Goal: Task Accomplishment & Management: Use online tool/utility

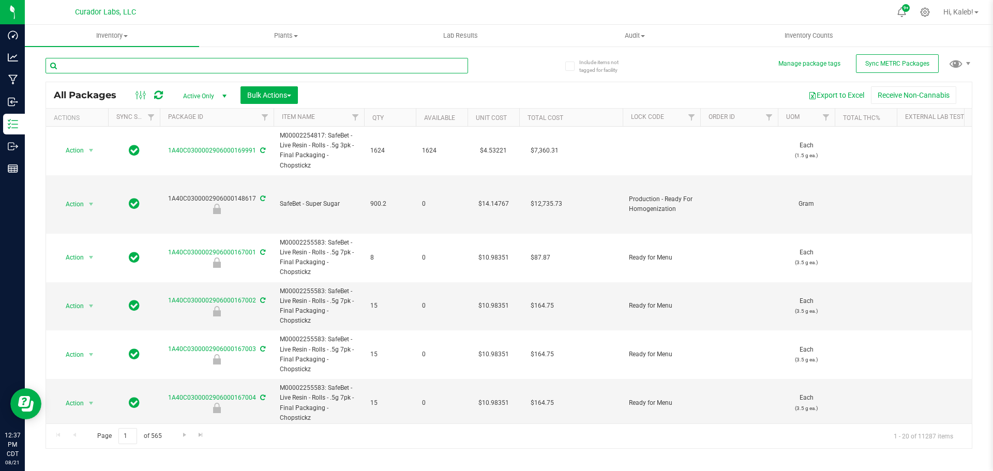
click at [217, 63] on input "text" at bounding box center [257, 66] width 423 height 16
paste input "HeadChange - Bulk Live Badder - Traffic Jam"
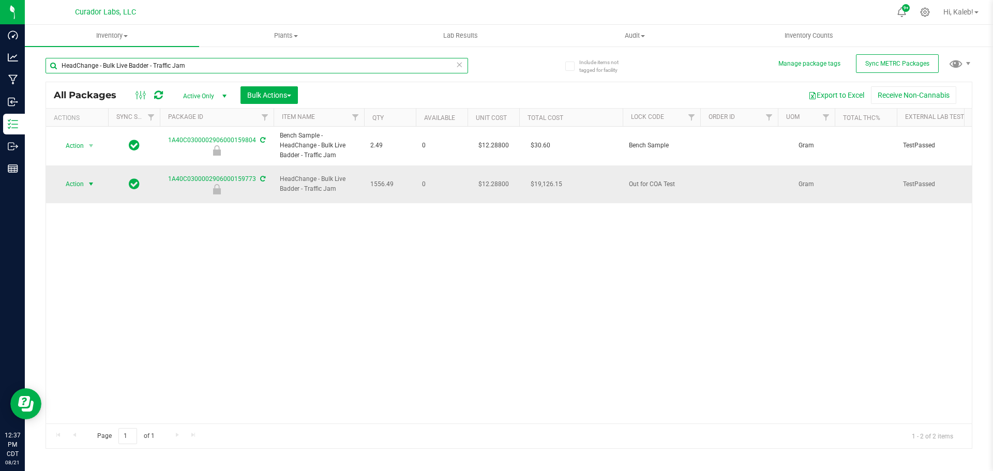
type input "HeadChange - Bulk Live Badder - Traffic Jam"
click at [83, 177] on span "Action" at bounding box center [70, 184] width 28 height 14
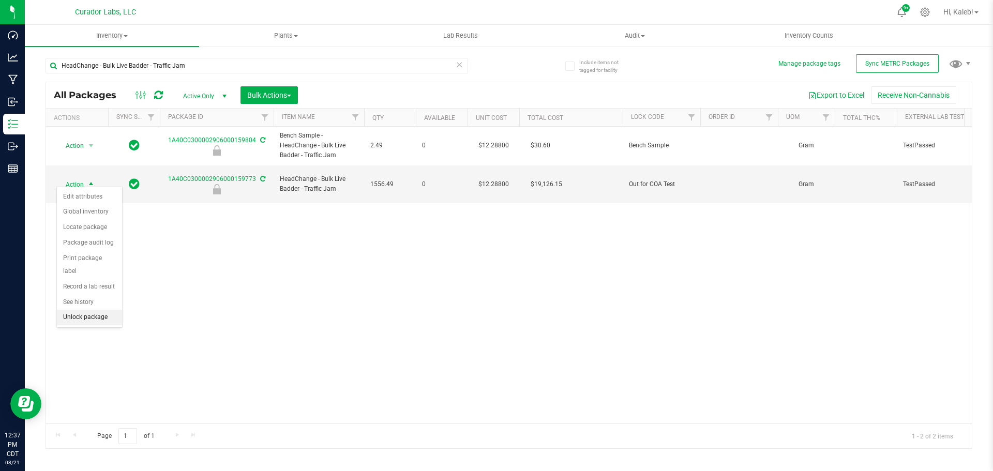
click at [101, 310] on li "Unlock package" at bounding box center [89, 318] width 65 height 16
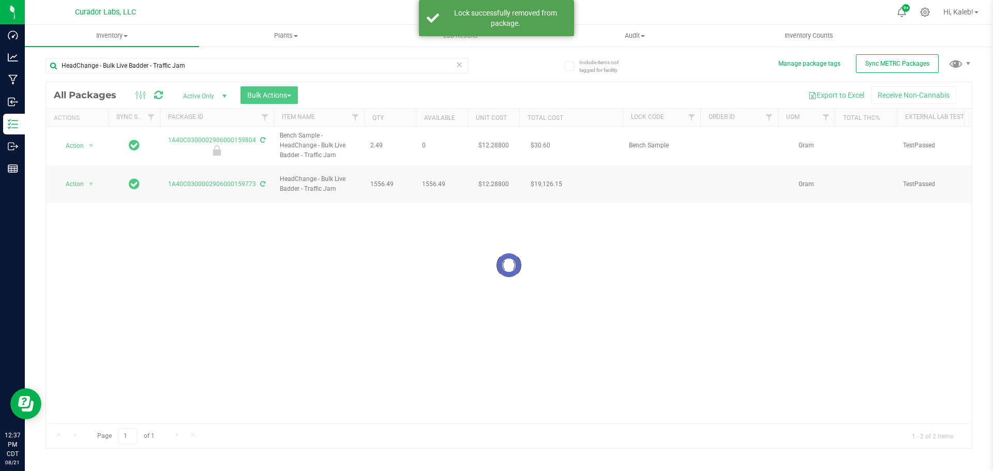
click at [81, 180] on div at bounding box center [509, 265] width 926 height 366
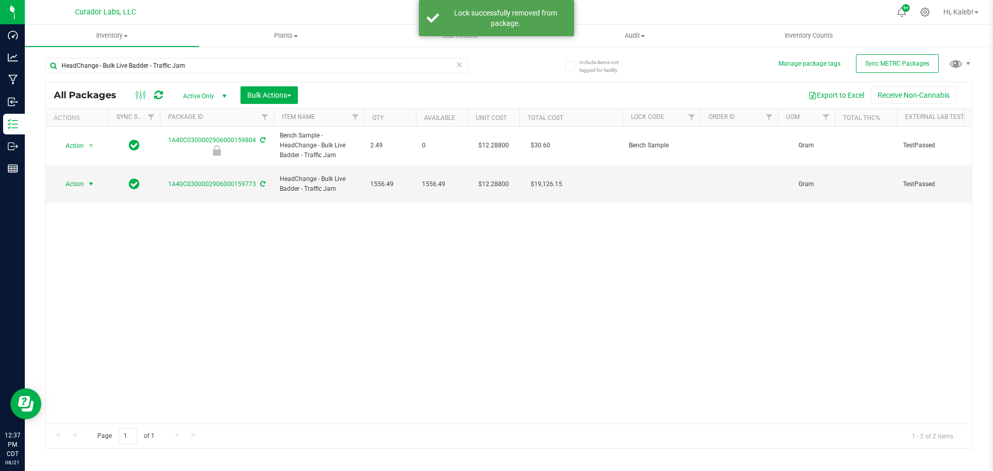
click at [81, 180] on span "Action" at bounding box center [70, 184] width 28 height 14
click at [92, 272] on li "Lock package" at bounding box center [89, 274] width 65 height 16
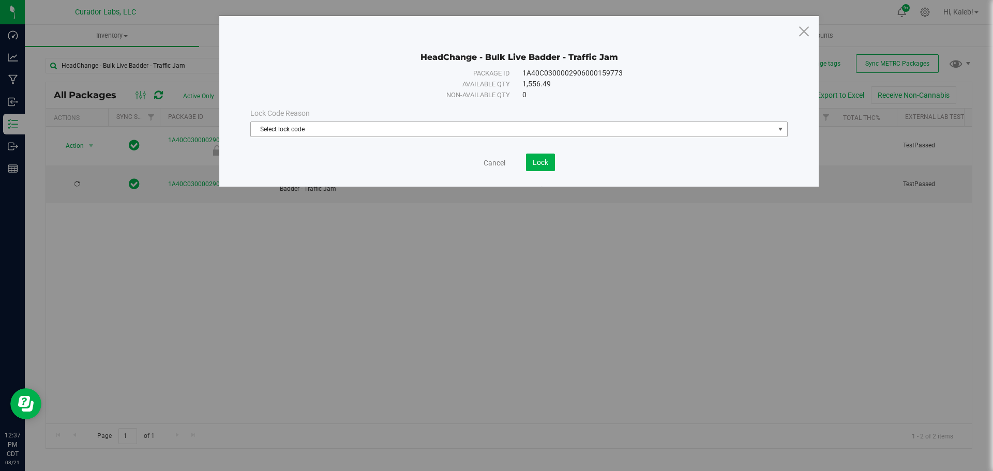
drag, startPoint x: 384, startPoint y: 131, endPoint x: 391, endPoint y: 137, distance: 8.4
click at [389, 131] on span "Select lock code" at bounding box center [513, 129] width 524 height 14
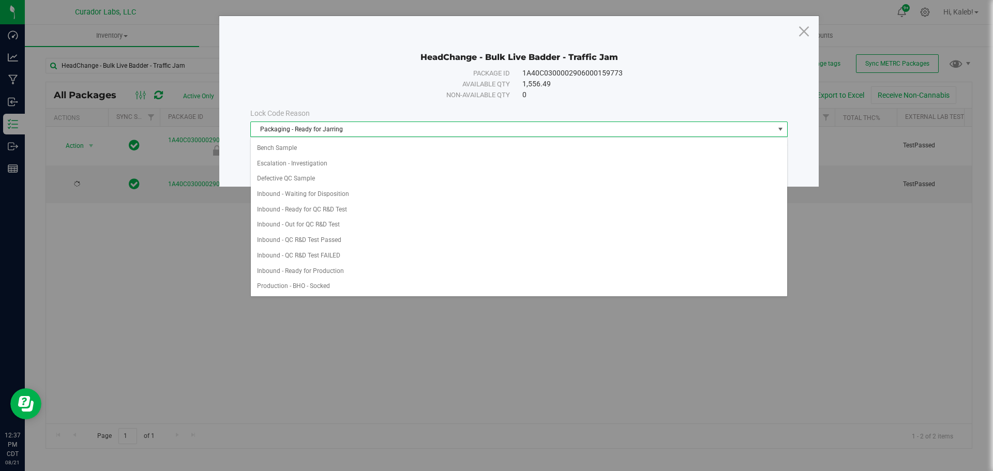
scroll to position [322, 0]
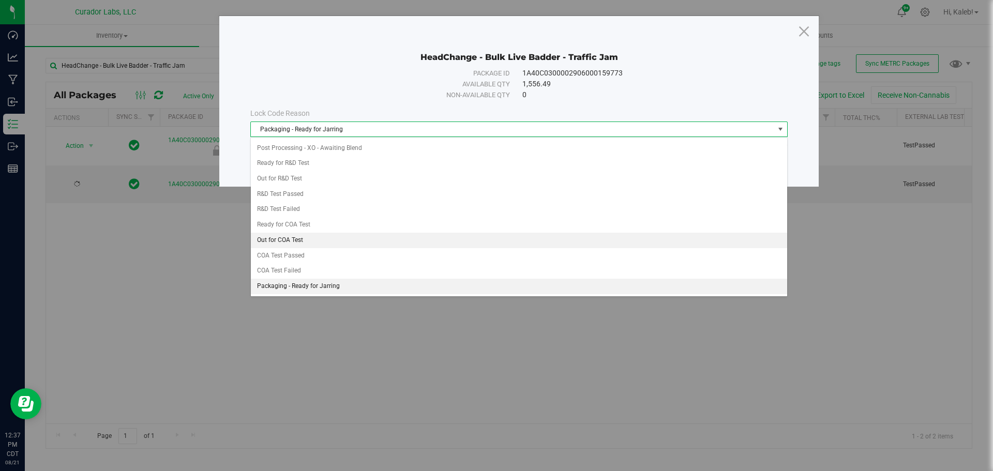
click at [322, 247] on li "Out for COA Test" at bounding box center [519, 241] width 536 height 16
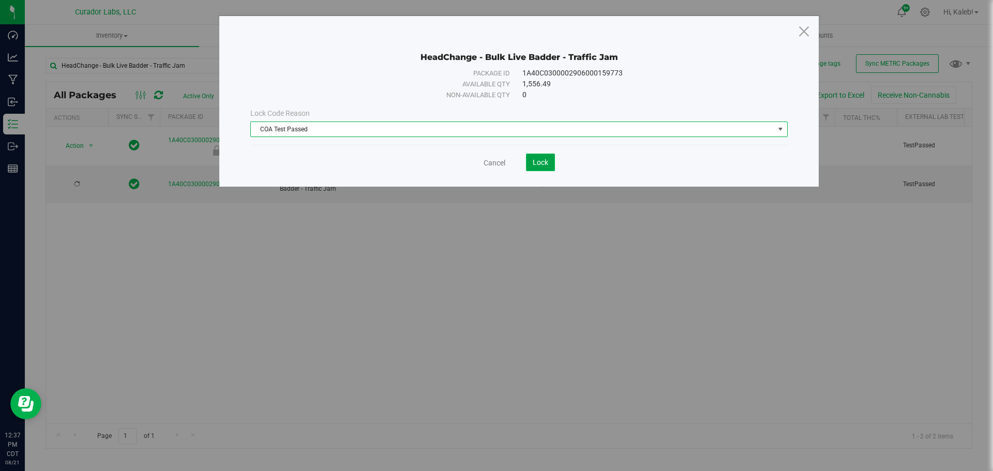
click at [533, 165] on span "Lock" at bounding box center [541, 162] width 16 height 8
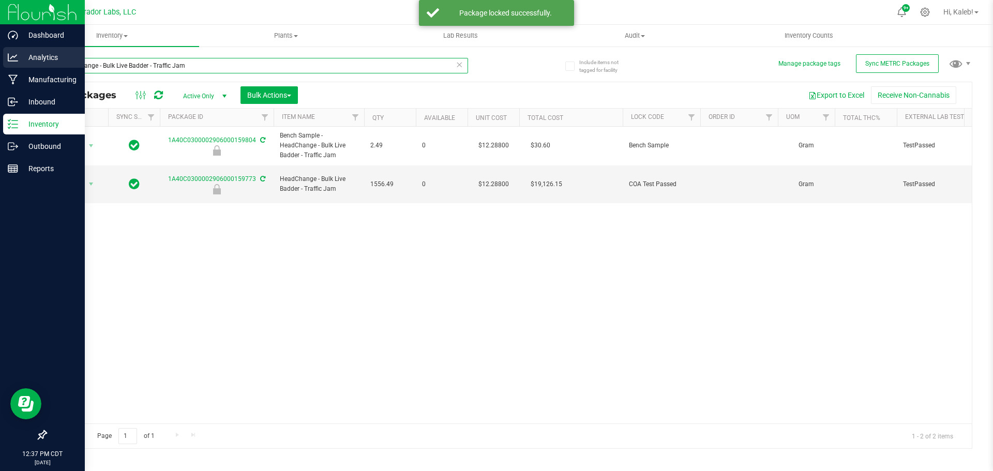
drag, startPoint x: 197, startPoint y: 63, endPoint x: 0, endPoint y: 66, distance: 197.1
click at [0, 66] on div "Dashboard Analytics Manufacturing Inbound Inventory Outbound Reports 12:37 PM C…" at bounding box center [496, 235] width 993 height 471
paste input "159786"
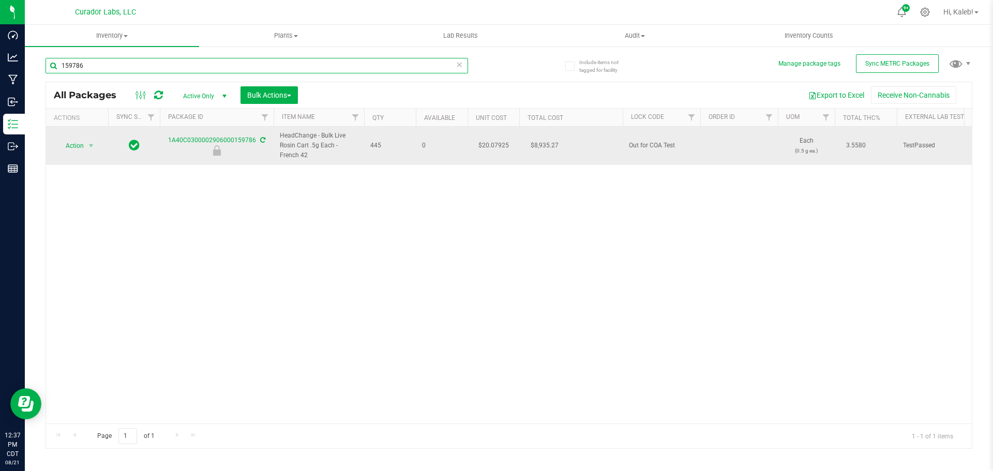
type input "159786"
click at [80, 149] on span "Action" at bounding box center [70, 146] width 28 height 14
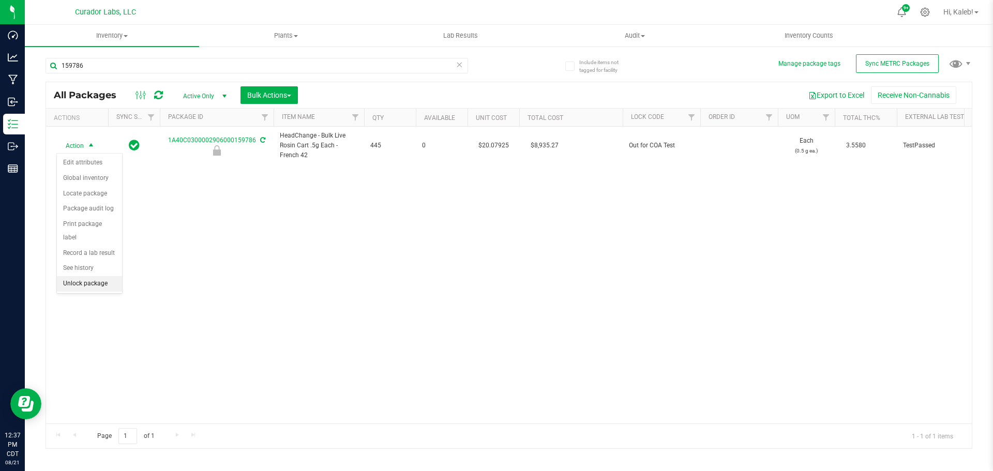
click at [91, 276] on li "Unlock package" at bounding box center [89, 284] width 65 height 16
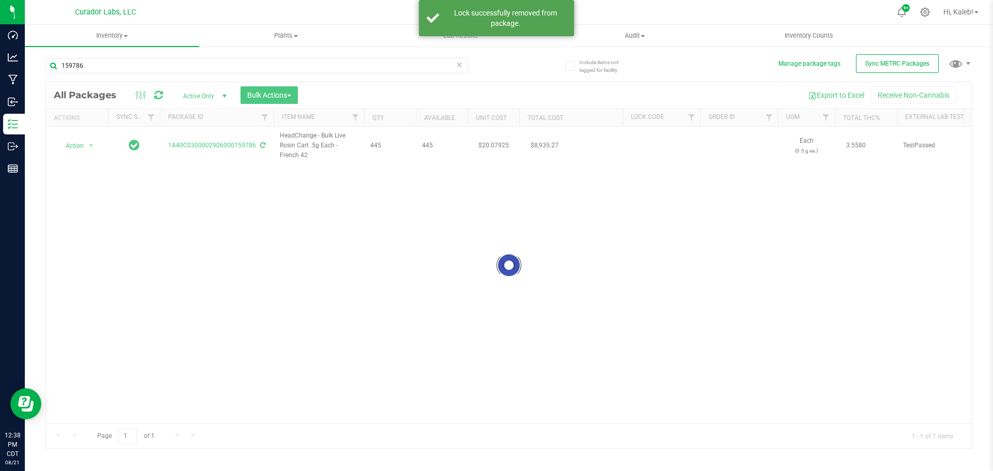
click at [78, 143] on div at bounding box center [509, 265] width 926 height 366
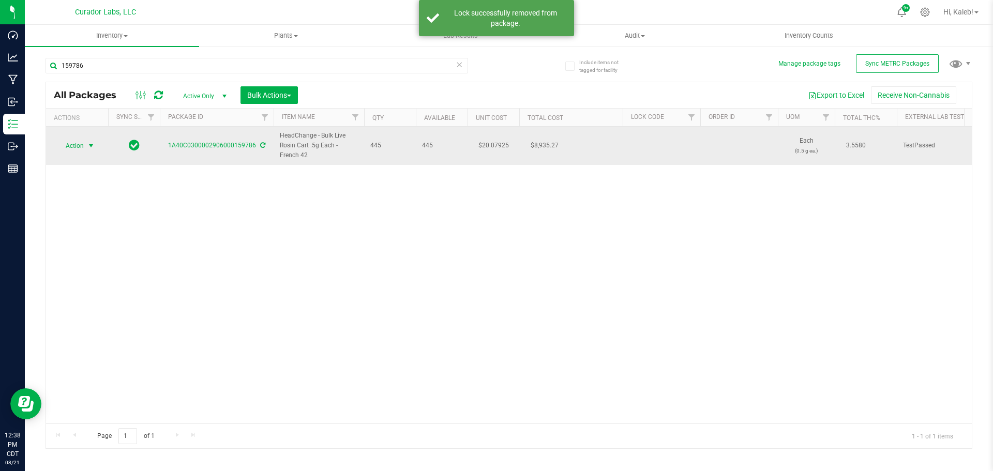
click at [81, 144] on span "Action" at bounding box center [70, 146] width 28 height 14
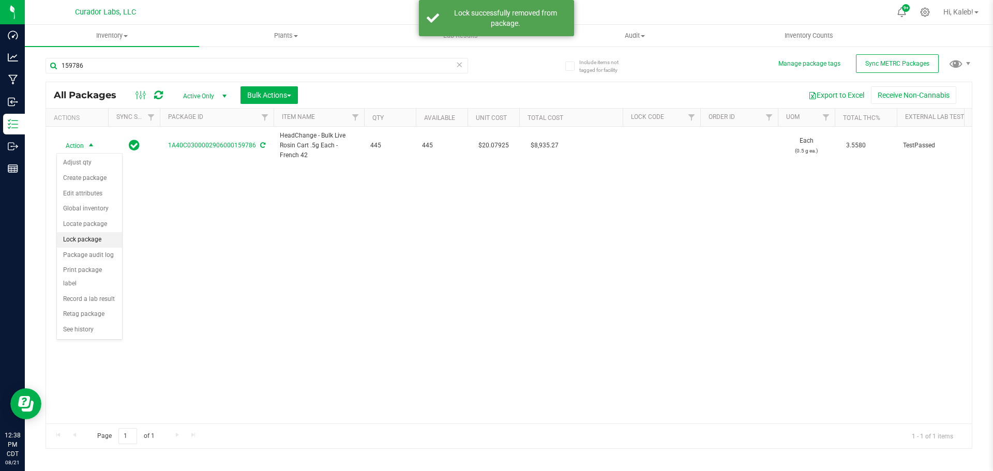
click at [97, 244] on li "Lock package" at bounding box center [89, 240] width 65 height 16
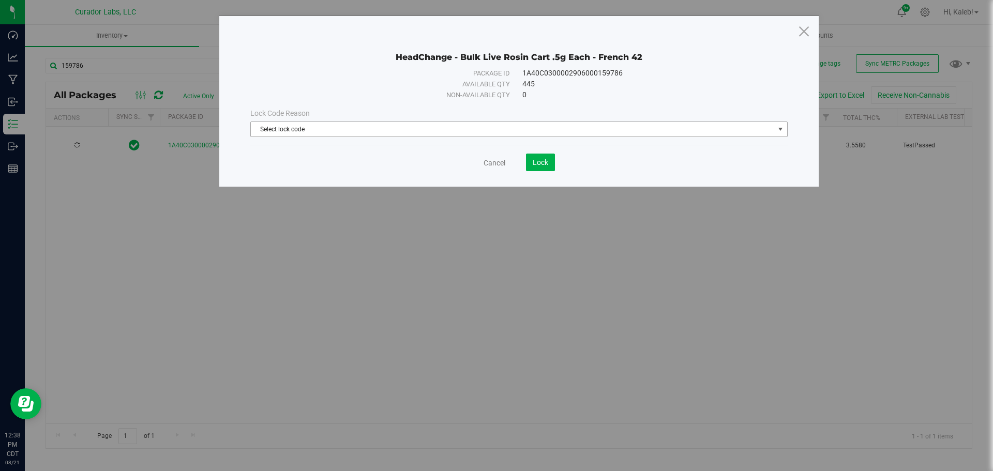
click at [349, 131] on span "Select lock code" at bounding box center [513, 129] width 524 height 14
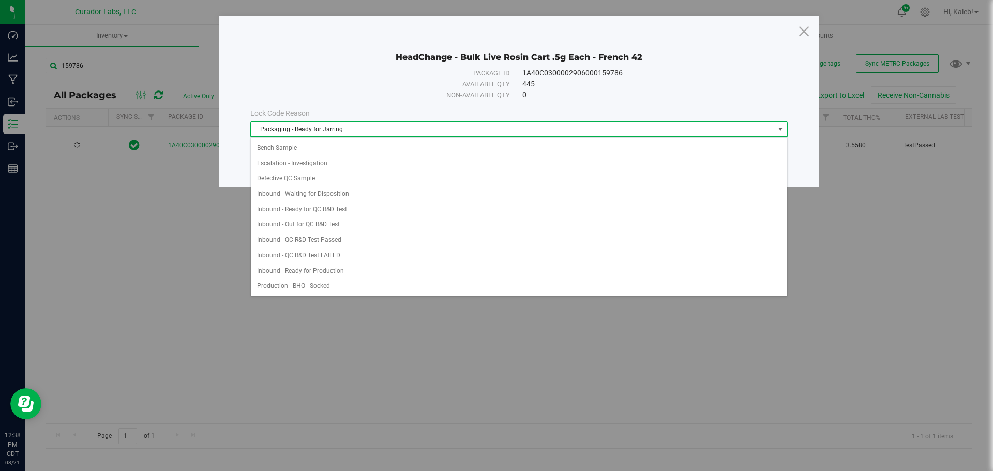
scroll to position [322, 0]
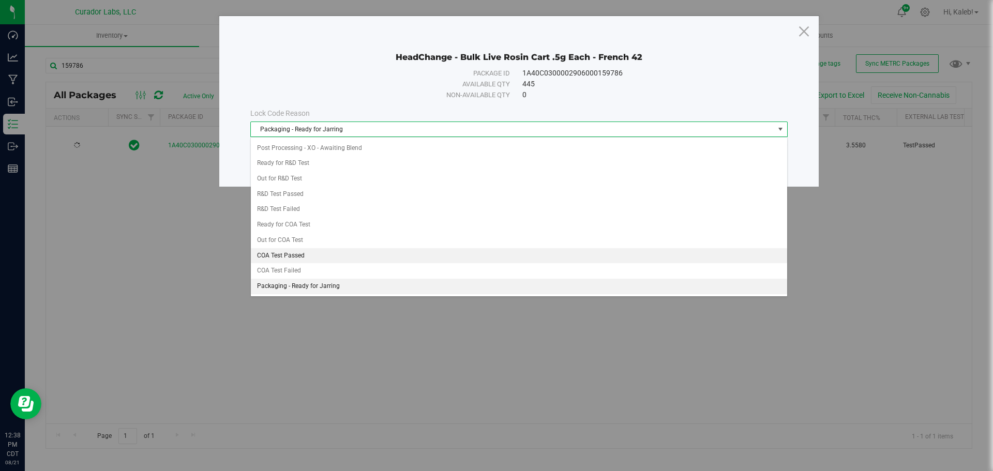
click at [331, 259] on li "COA Test Passed" at bounding box center [519, 256] width 536 height 16
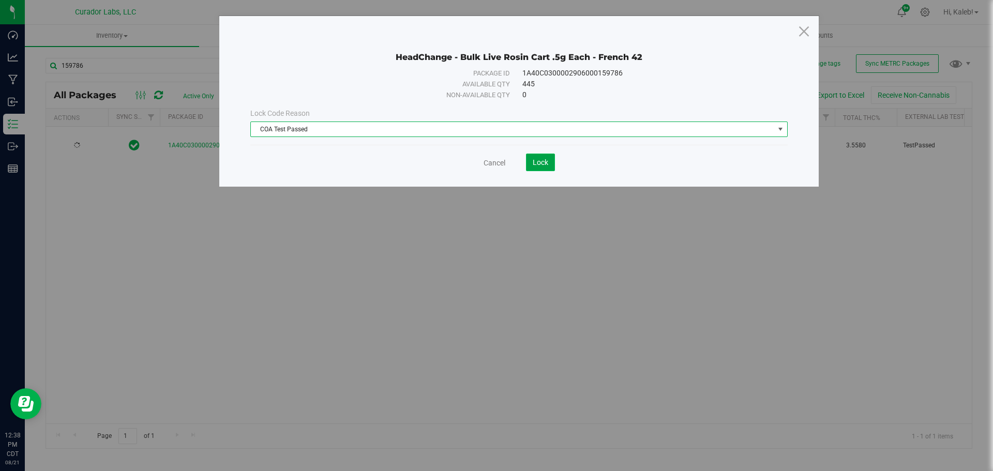
click at [545, 162] on span "Lock" at bounding box center [541, 162] width 16 height 8
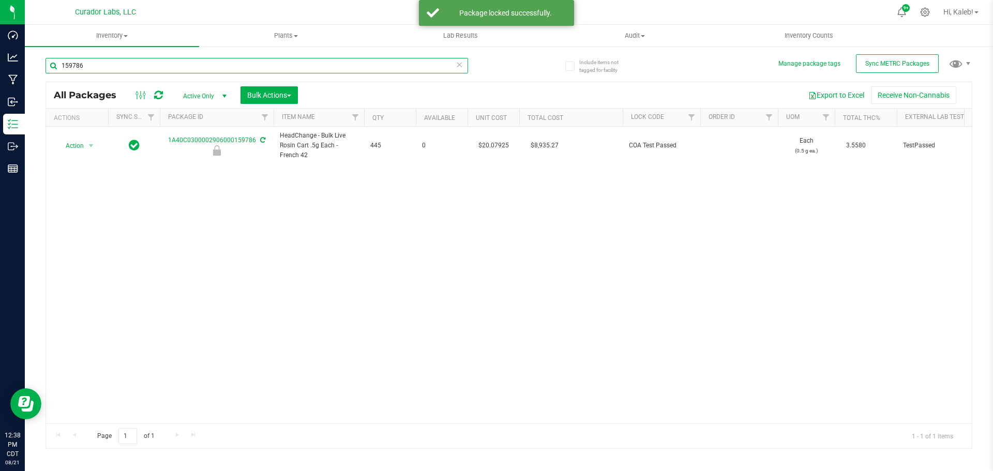
click at [68, 66] on input "159786" at bounding box center [257, 66] width 423 height 16
paste input "300002906000148570"
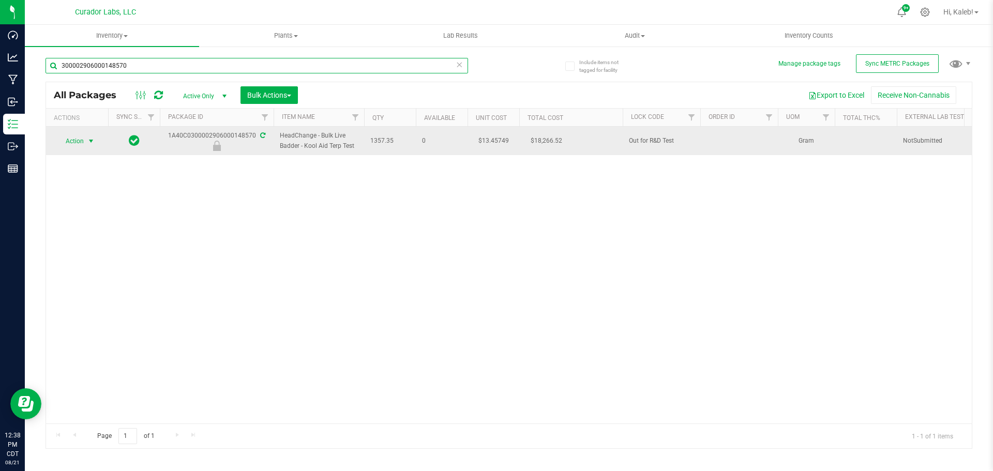
type input "300002906000148570"
click at [86, 141] on span "select" at bounding box center [91, 141] width 13 height 14
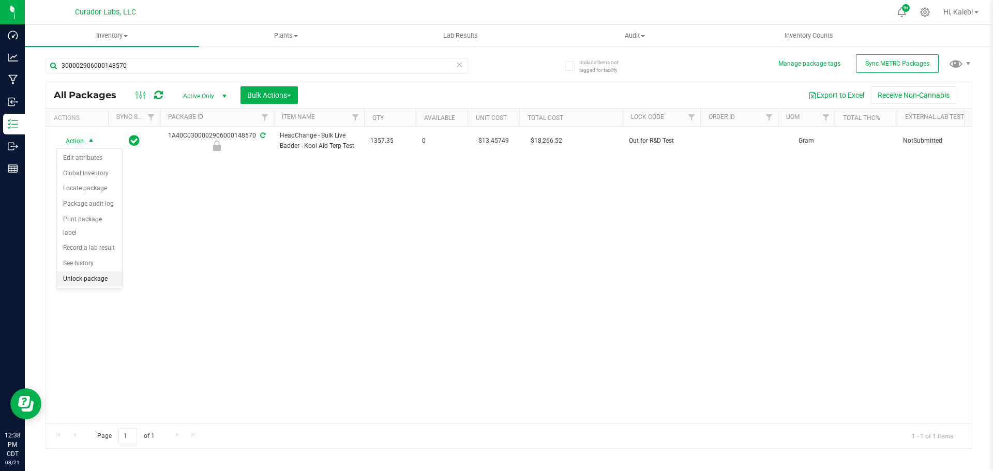
click at [83, 272] on li "Unlock package" at bounding box center [89, 280] width 65 height 16
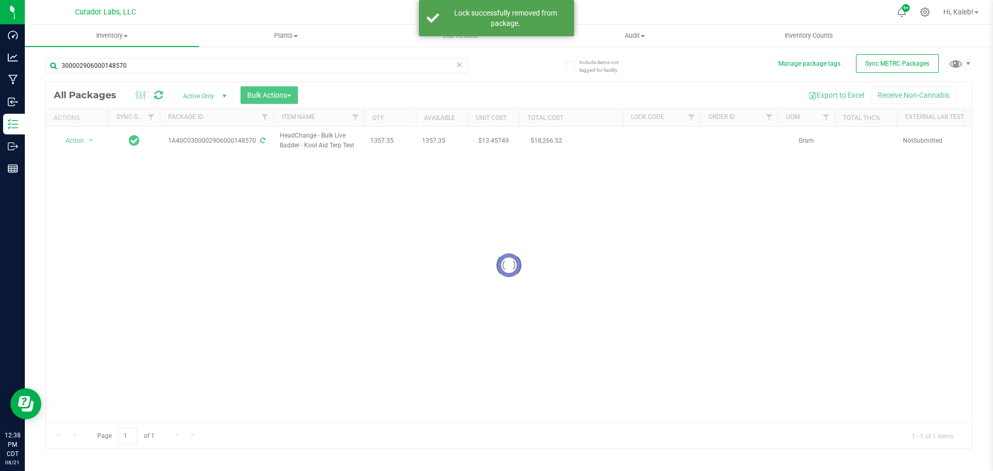
click at [82, 140] on div at bounding box center [509, 265] width 926 height 366
click at [82, 141] on span "Action" at bounding box center [70, 140] width 28 height 14
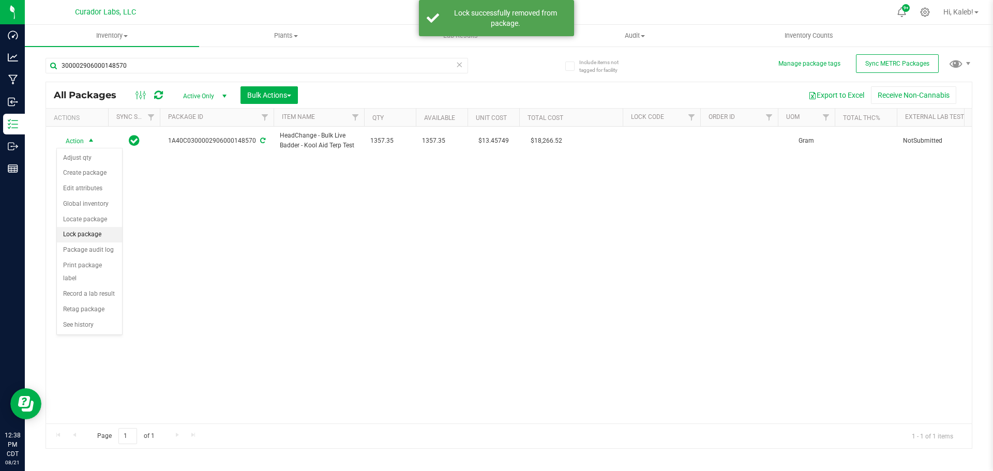
click at [83, 232] on li "Lock package" at bounding box center [89, 235] width 65 height 16
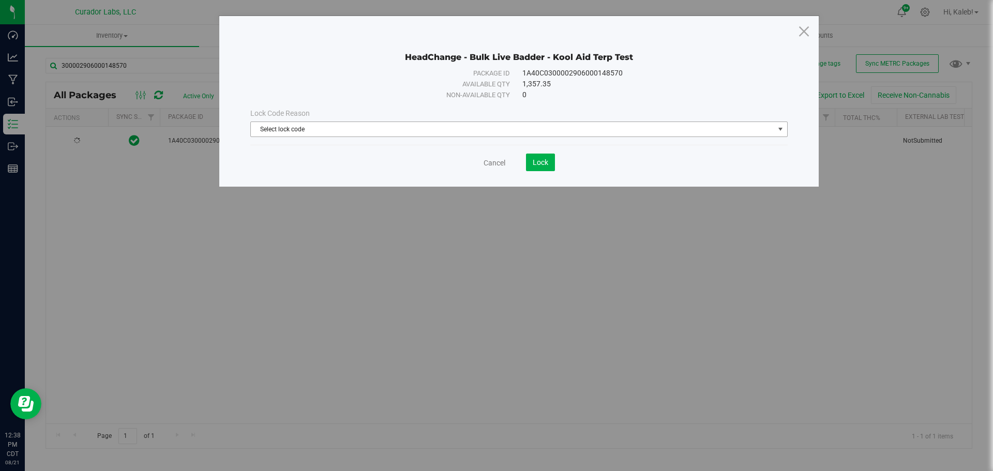
click at [305, 129] on span "Select lock code" at bounding box center [513, 129] width 524 height 14
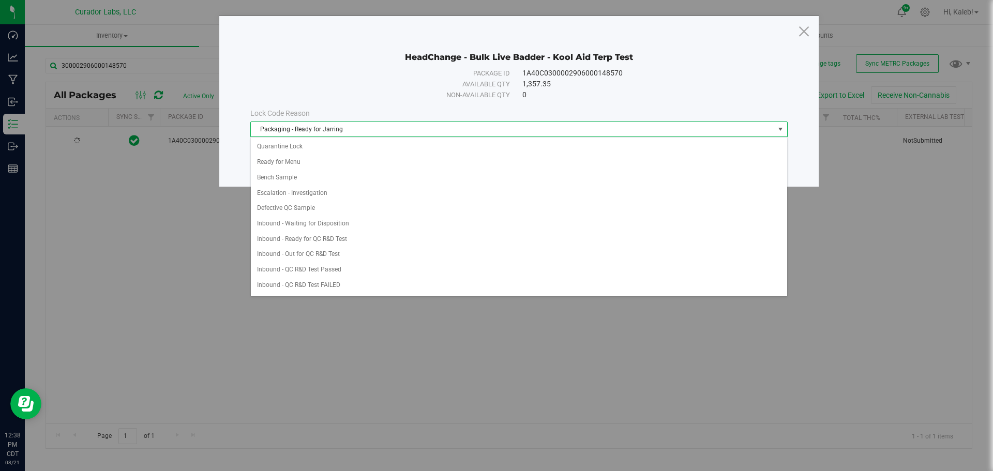
scroll to position [322, 0]
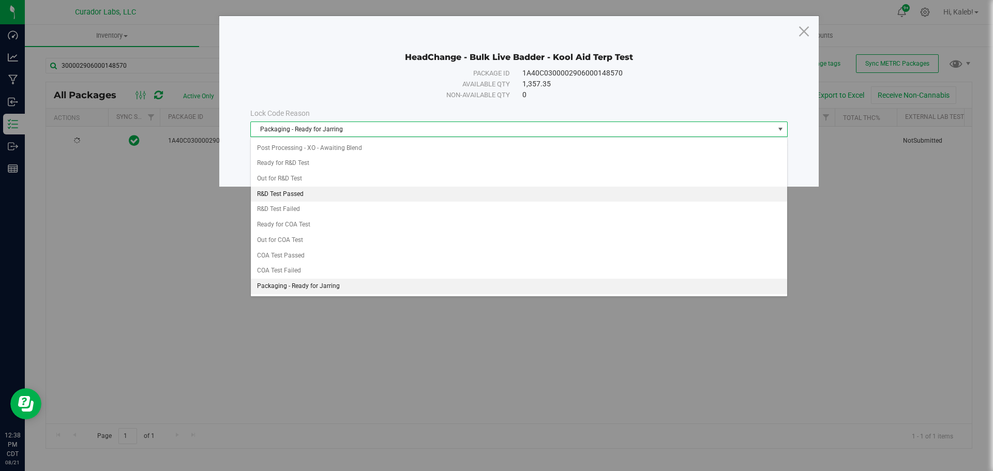
click at [303, 191] on li "R&D Test Passed" at bounding box center [519, 195] width 536 height 16
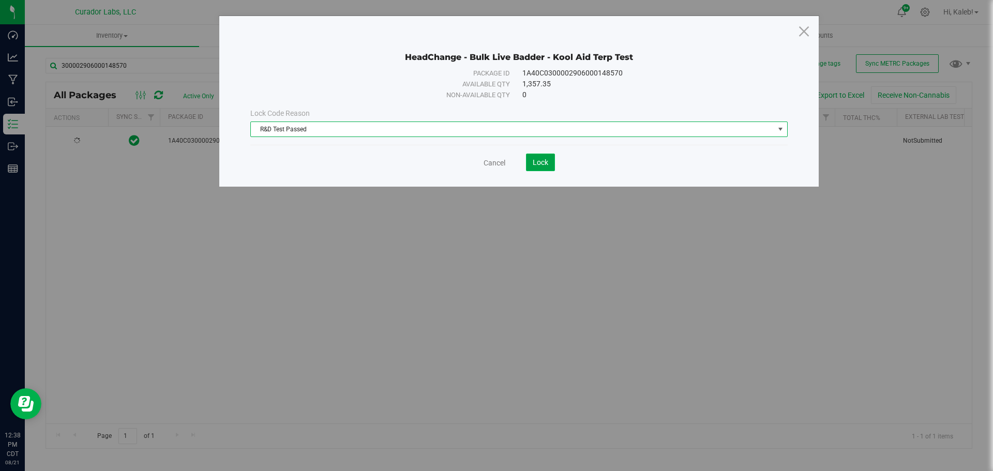
click at [552, 165] on button "Lock" at bounding box center [540, 163] width 29 height 18
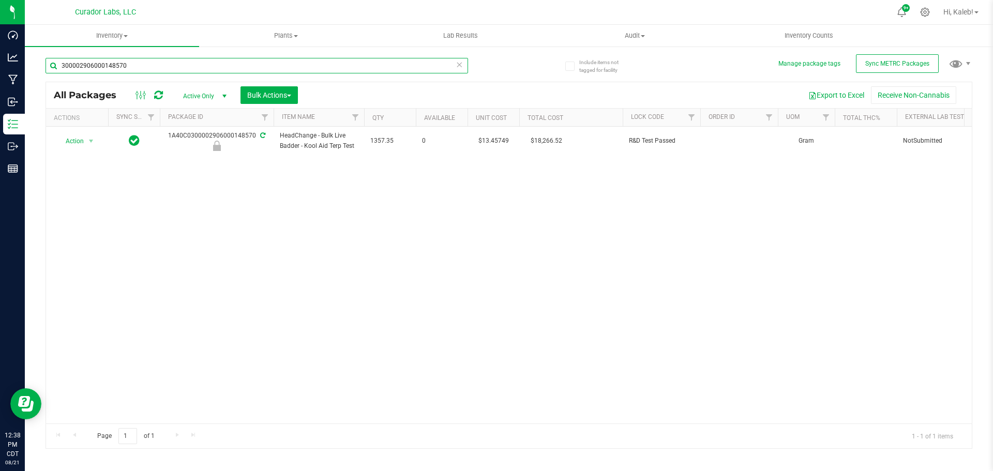
click at [162, 71] on input "300002906000148570" at bounding box center [257, 66] width 423 height 16
paste input "0300002906000148572"
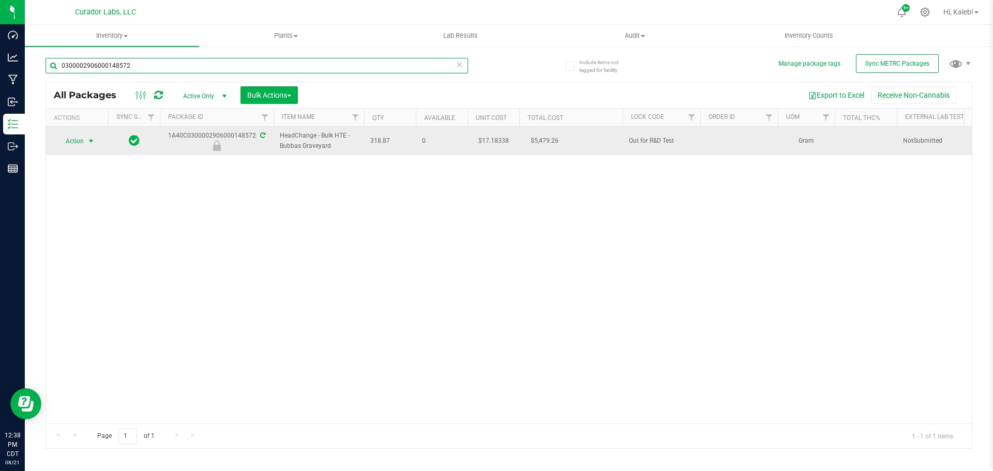
type input "0300002906000148572"
click at [86, 141] on span "select" at bounding box center [91, 141] width 13 height 14
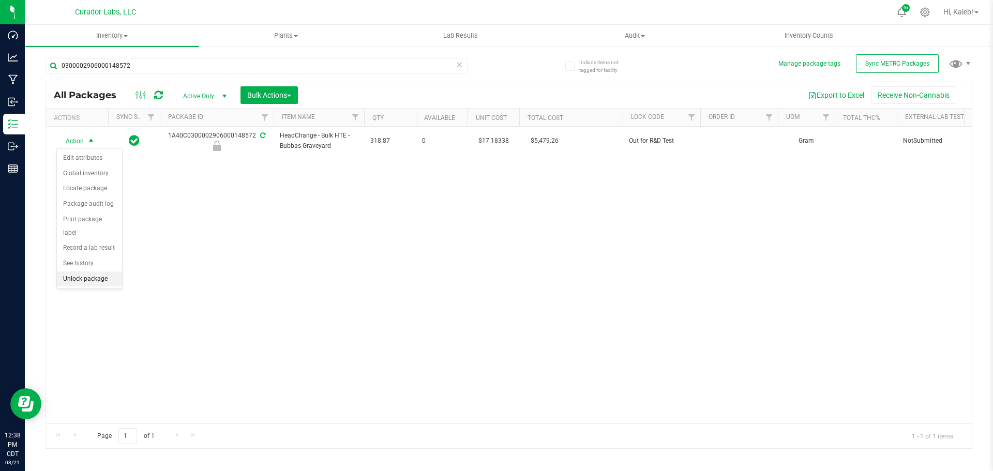
click at [88, 272] on li "Unlock package" at bounding box center [89, 280] width 65 height 16
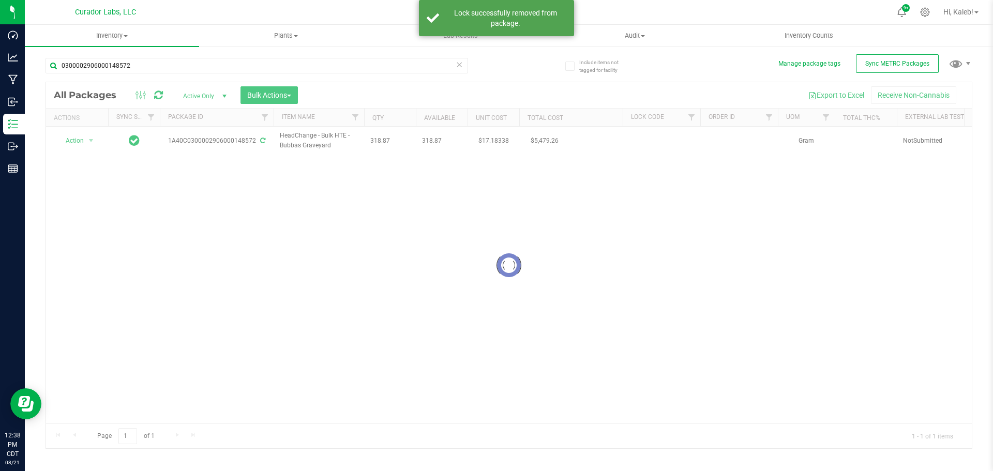
click at [72, 140] on div at bounding box center [509, 265] width 926 height 366
click at [72, 140] on span "Action" at bounding box center [70, 140] width 28 height 14
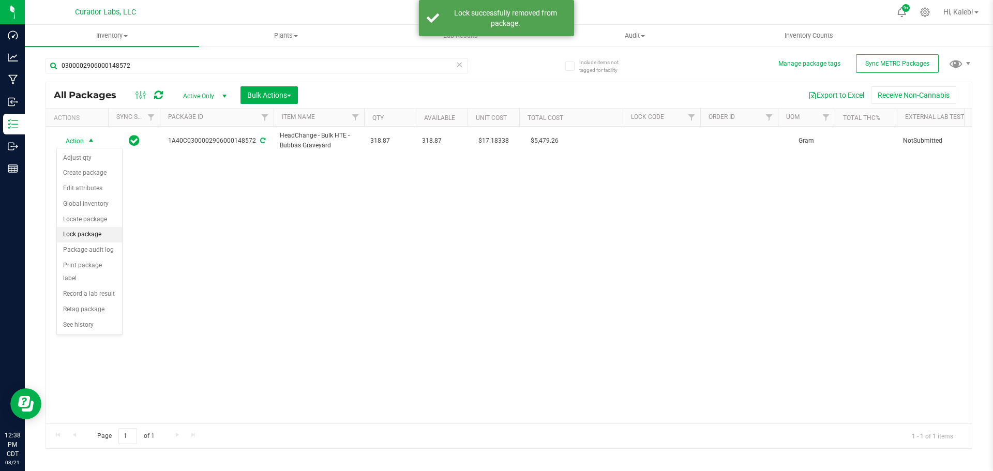
click at [94, 232] on li "Lock package" at bounding box center [89, 235] width 65 height 16
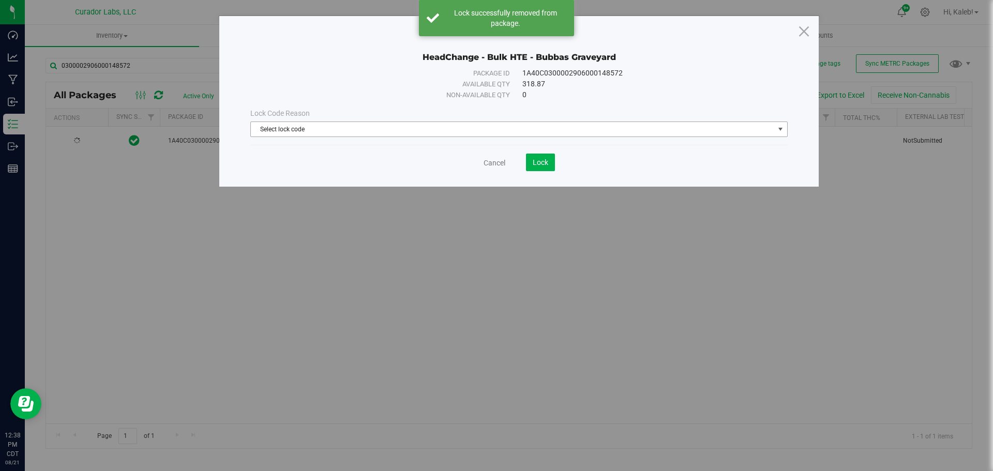
click at [403, 129] on span "Select lock code" at bounding box center [513, 129] width 524 height 14
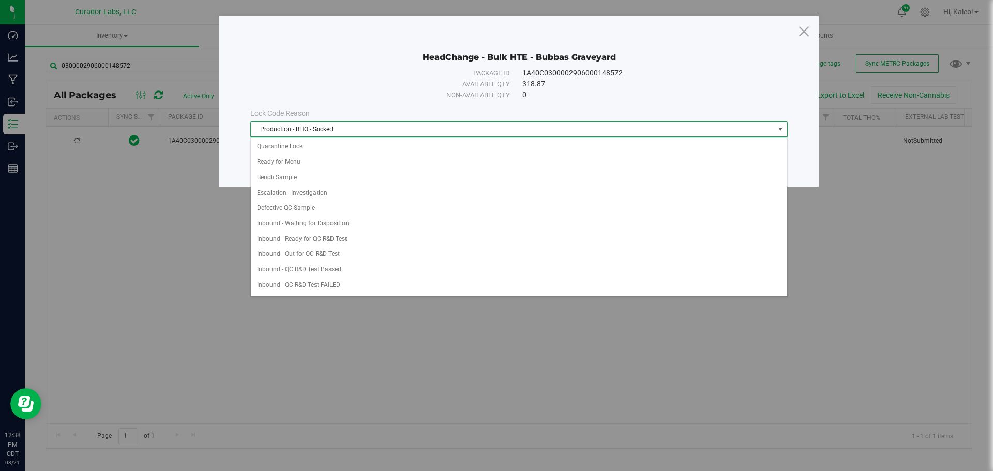
scroll to position [322, 0]
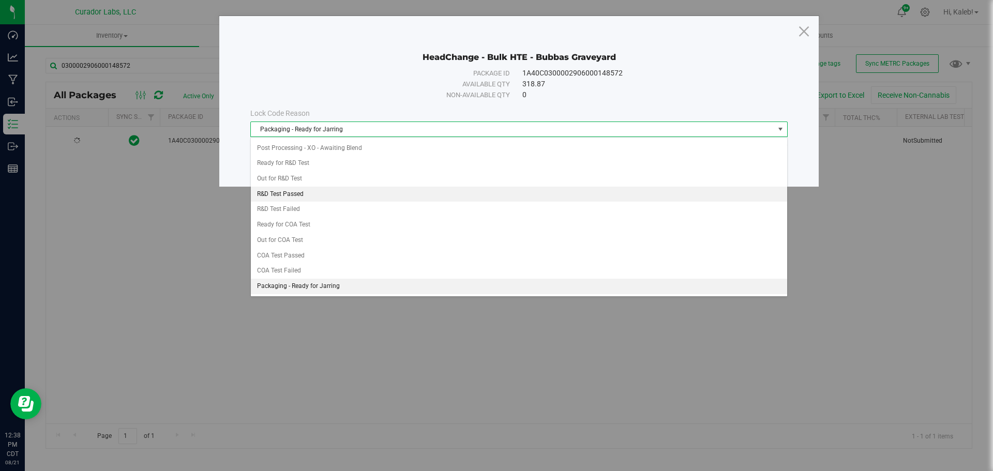
click at [339, 190] on ul "Quarantine Lock Ready for Menu Bench Sample Escalation - Investigation Defectiv…" at bounding box center [519, 232] width 536 height 830
click at [339, 190] on li "R&D Test Passed" at bounding box center [519, 195] width 536 height 16
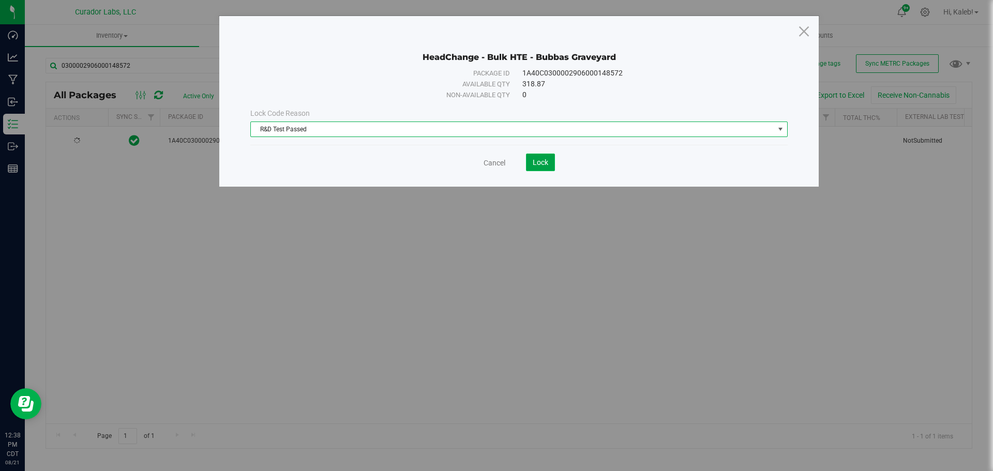
click at [529, 165] on button "Lock" at bounding box center [540, 163] width 29 height 18
